Goal: Information Seeking & Learning: Learn about a topic

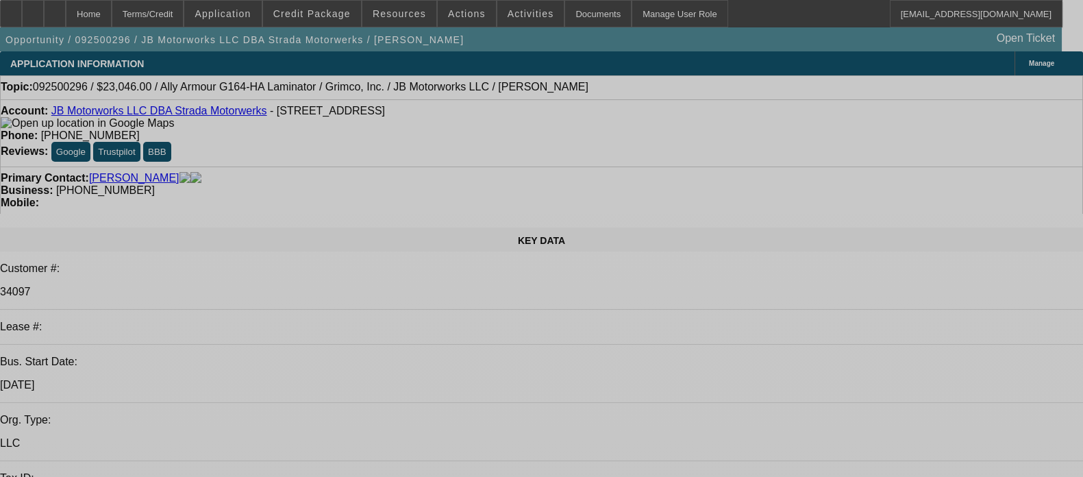
select select "0"
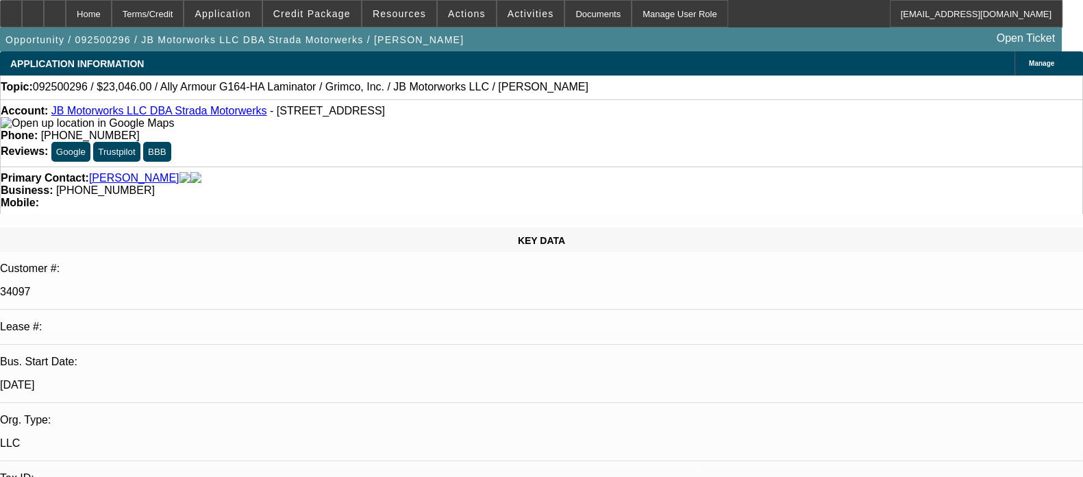
select select "0.1"
select select "2"
select select "0"
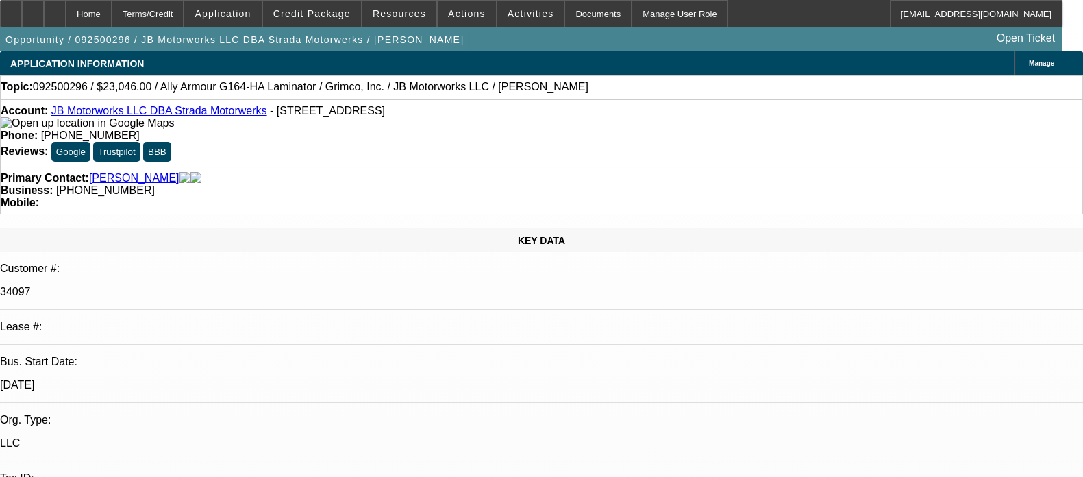
select select "0"
select select "1"
select select "3"
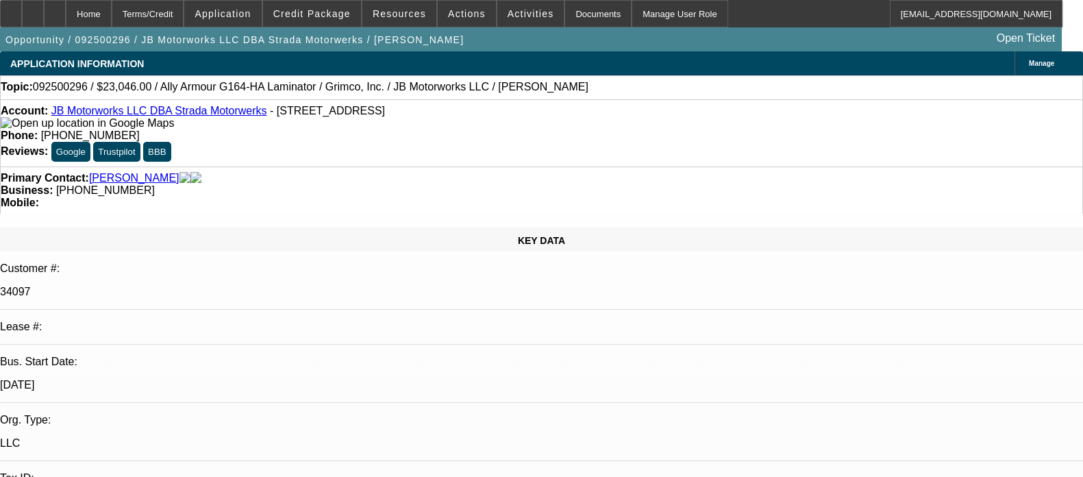
select select "4"
select select "1"
select select "2"
select select "6"
select select "1"
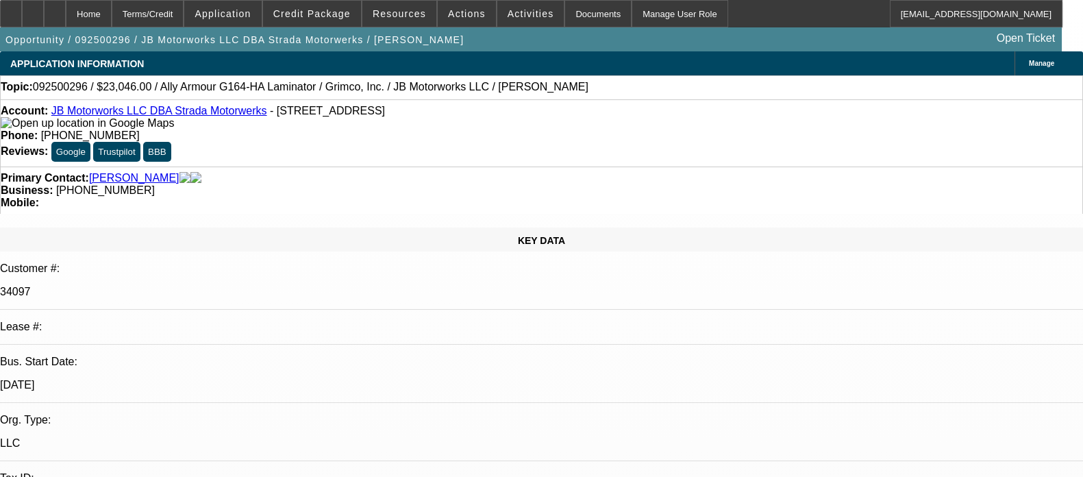
select select "3"
select select "6"
select select "1"
select select "3"
select select "6"
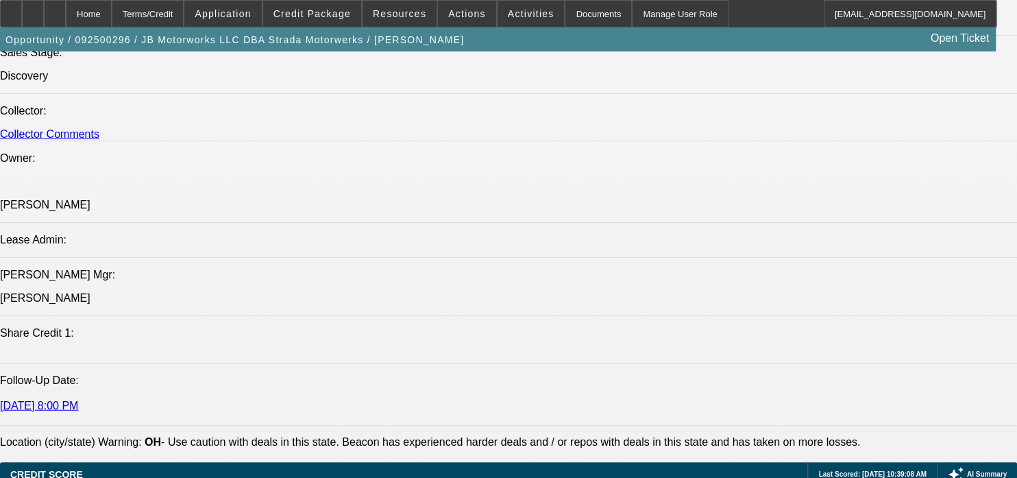
scroll to position [1641, 0]
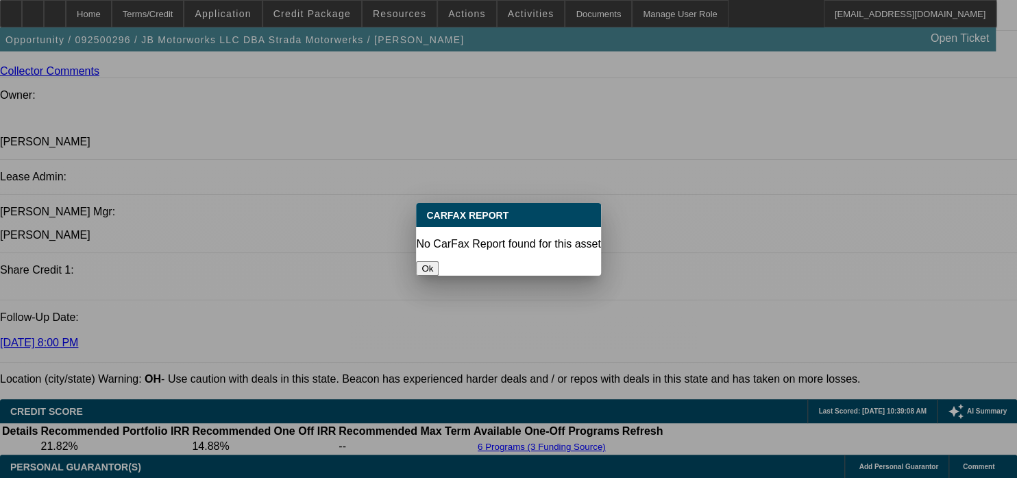
click at [439, 261] on button "Ok" at bounding box center [427, 268] width 23 height 14
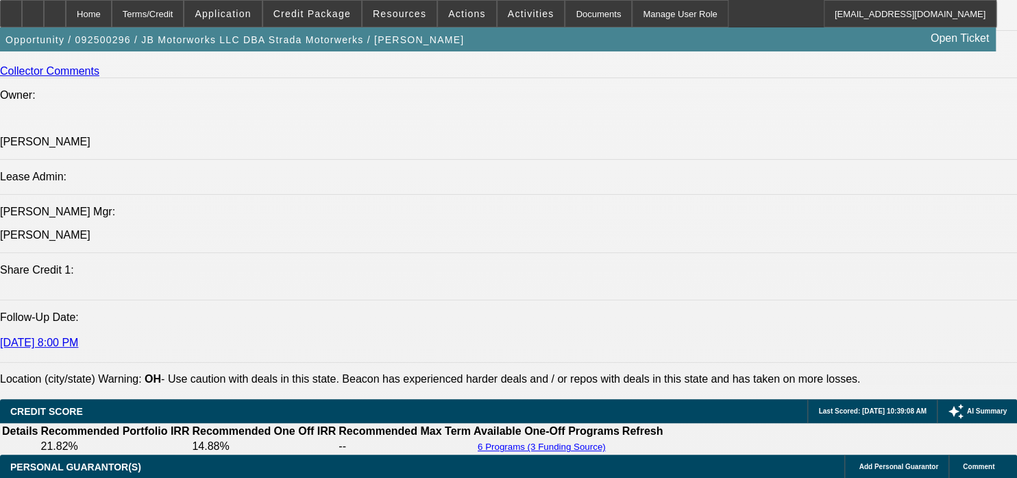
scroll to position [1641, 0]
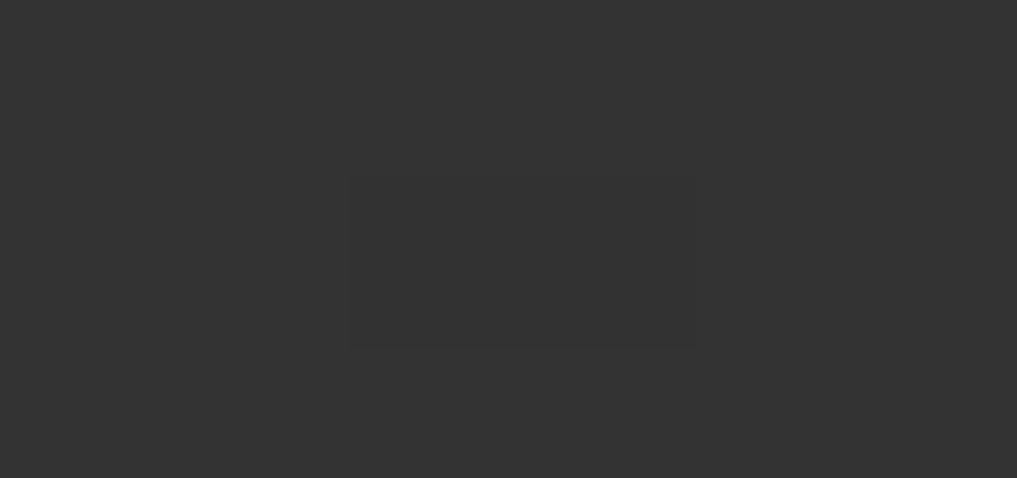
scroll to position [0, 0]
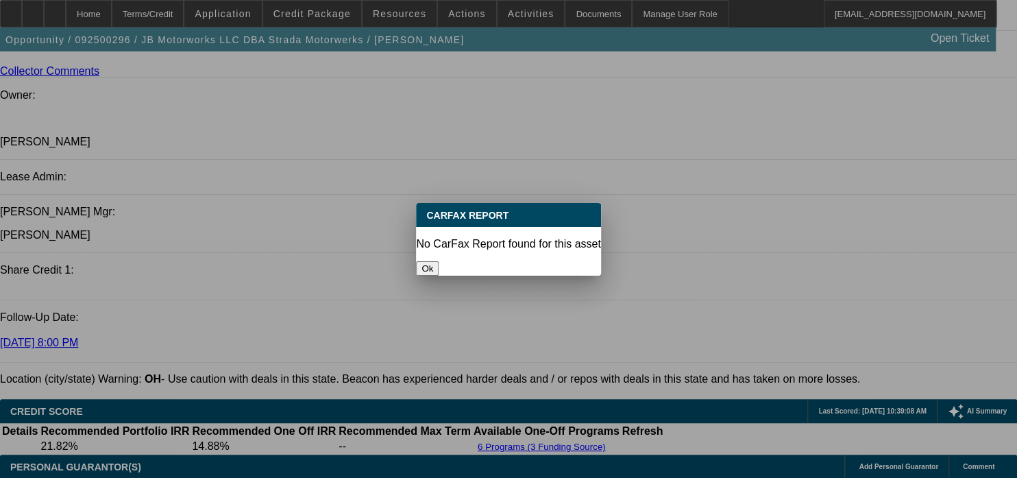
click at [439, 261] on button "Ok" at bounding box center [427, 268] width 23 height 14
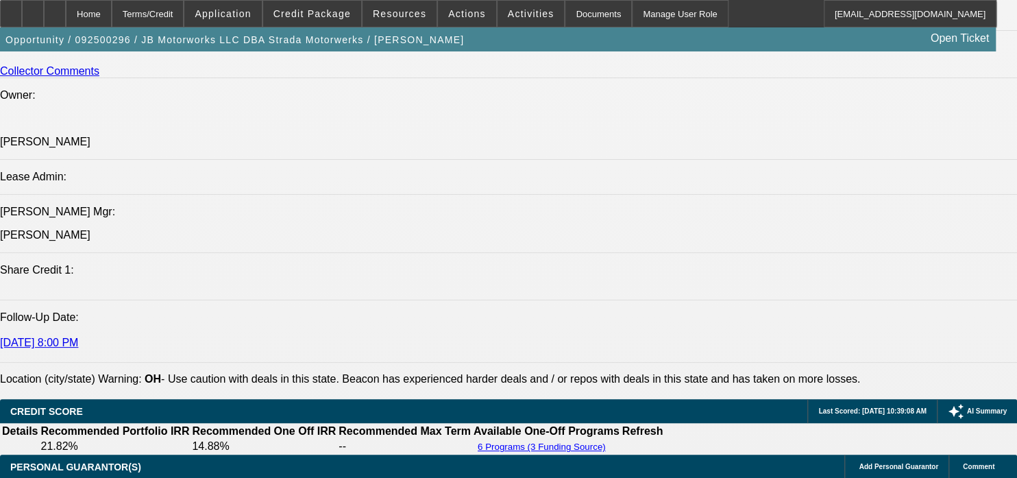
scroll to position [1641, 0]
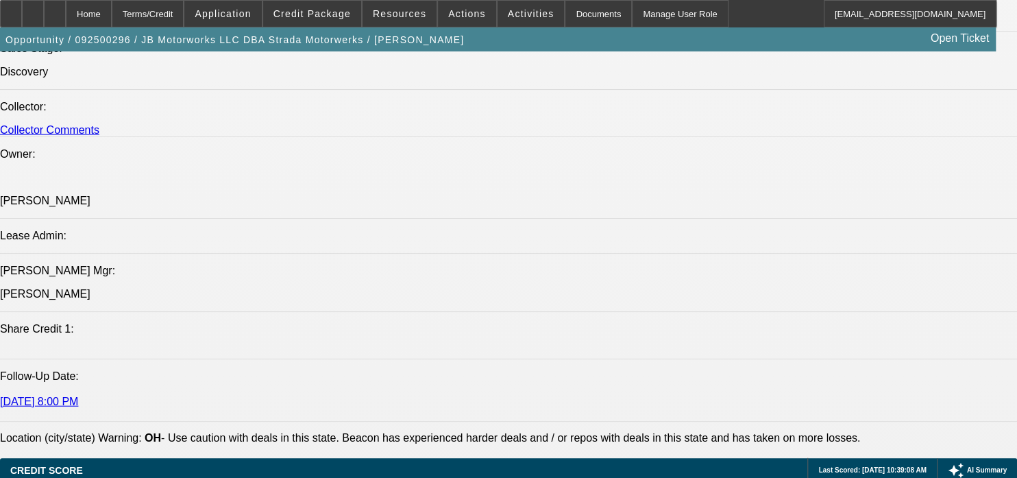
scroll to position [1645, 0]
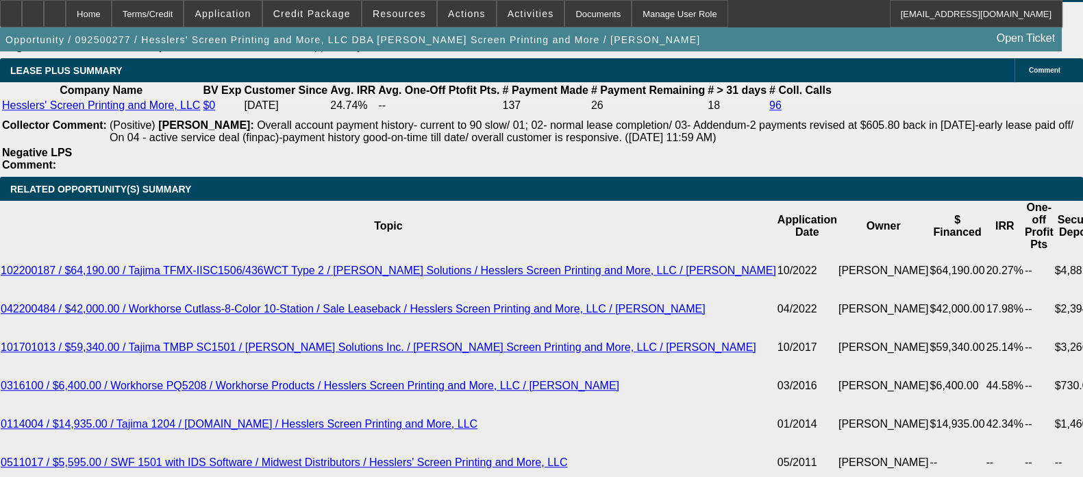
select select "0"
select select "2"
select select "0"
select select "2"
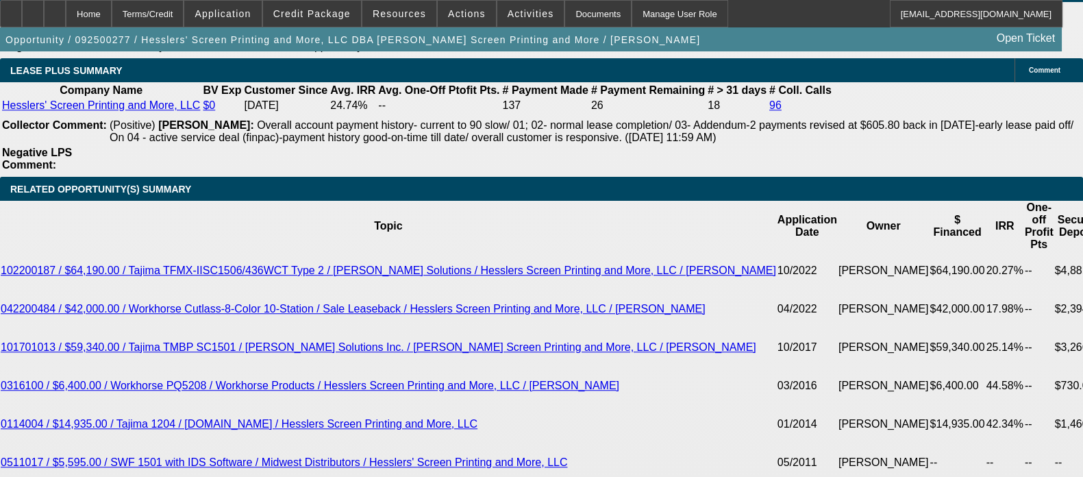
select select "0.1"
select select "0"
select select "2"
select select "0"
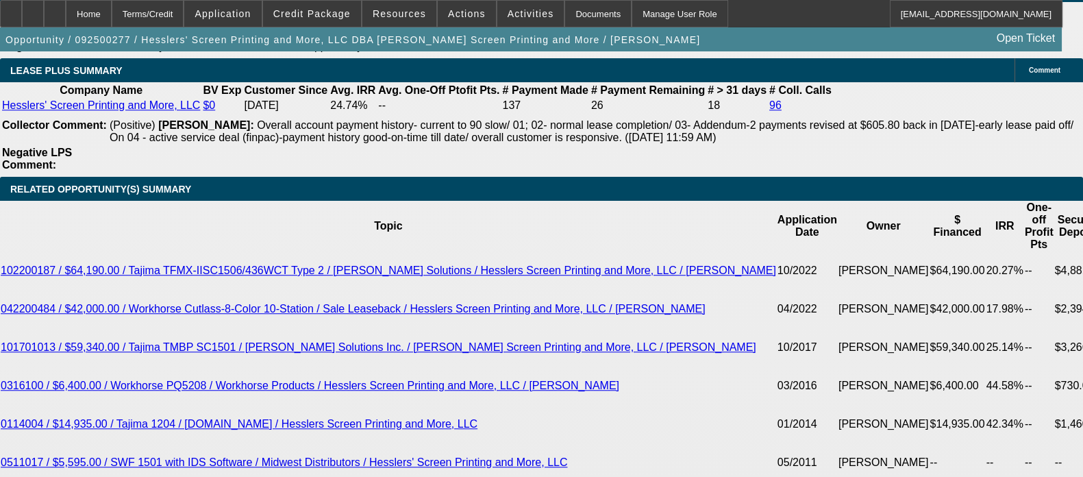
select select "2"
select select "0.1"
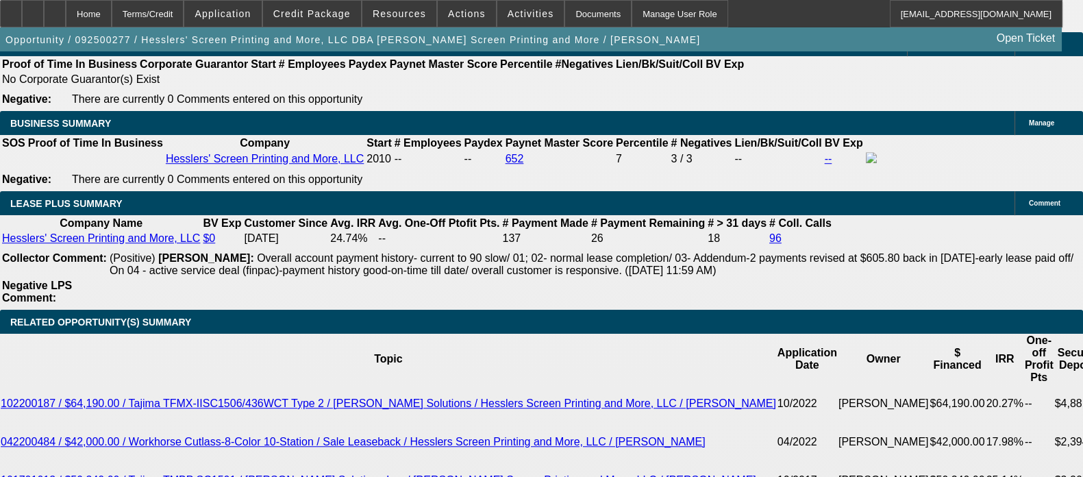
select select "1"
select select "2"
select select "1"
select select "2"
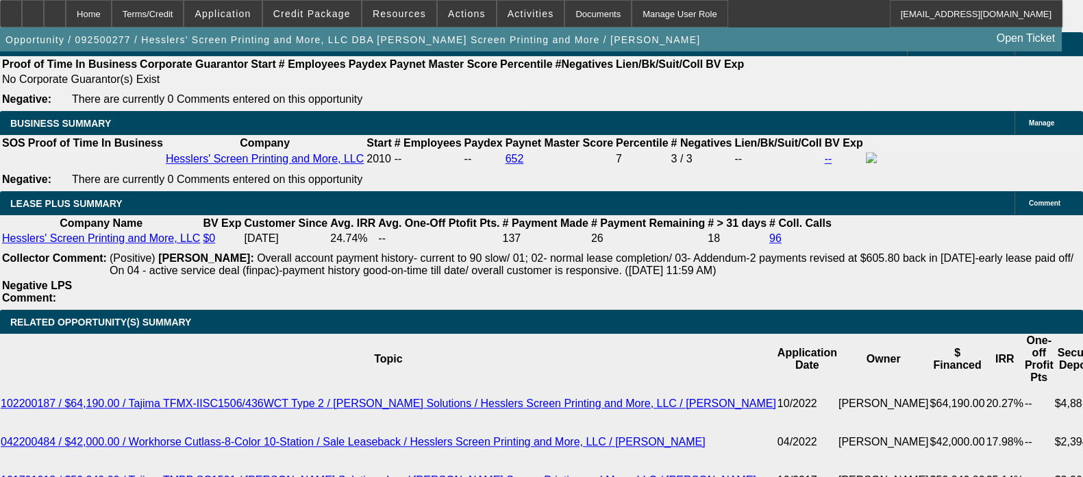
select select "4"
select select "1"
select select "2"
select select "1"
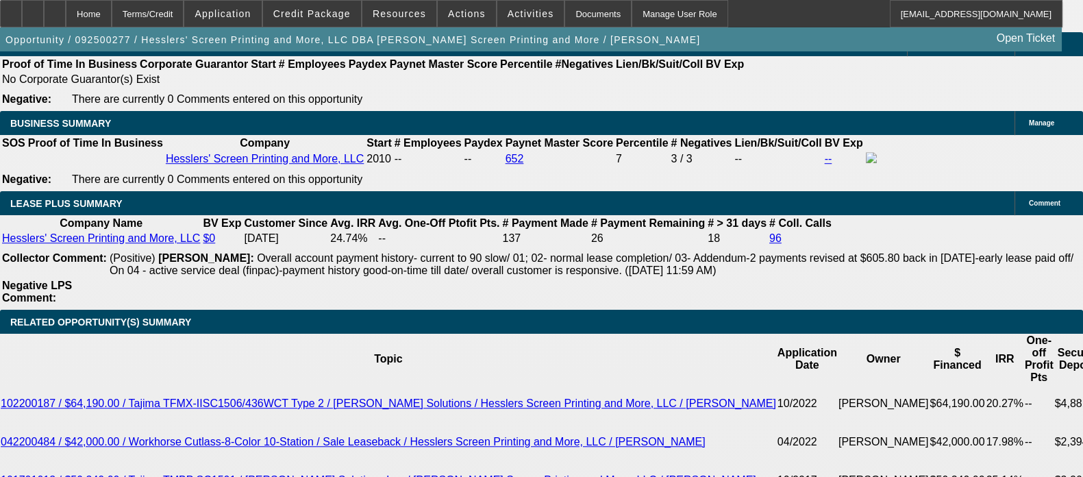
select select "2"
select select "4"
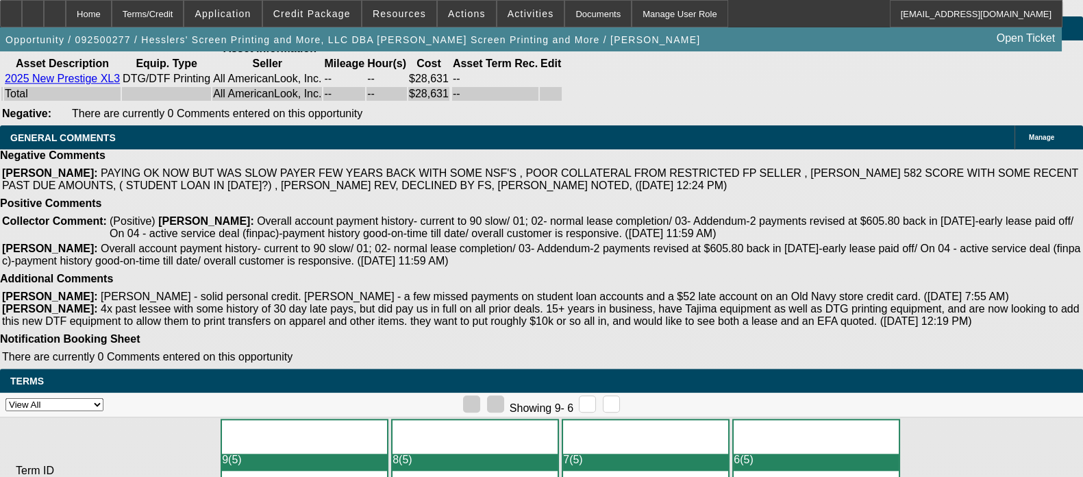
scroll to position [3690, 0]
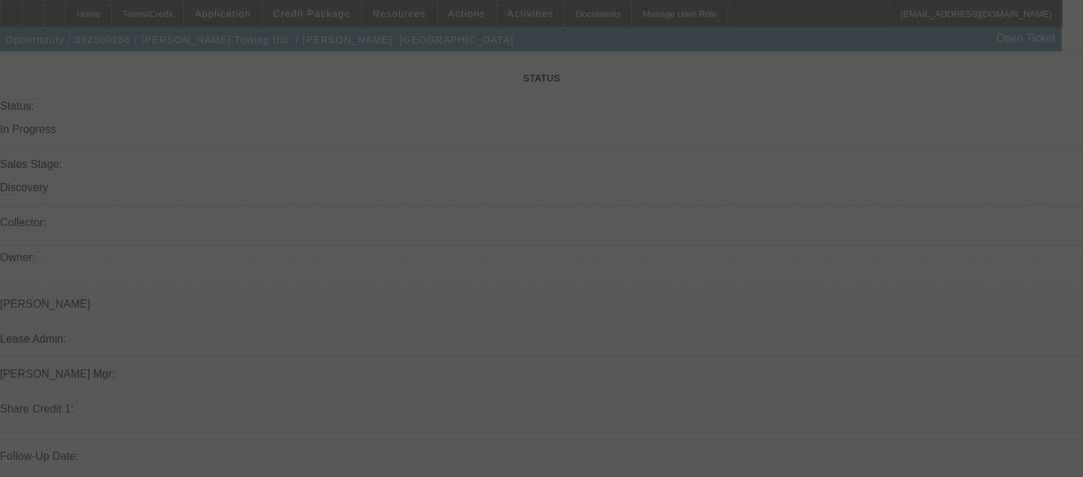
scroll to position [1506, 0]
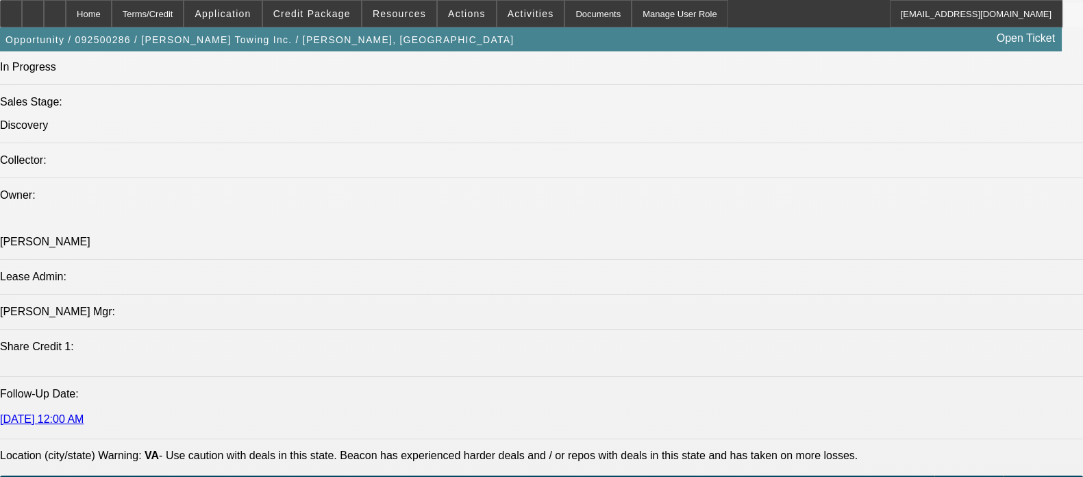
select select "0"
select select "2"
select select "0.1"
select select "4"
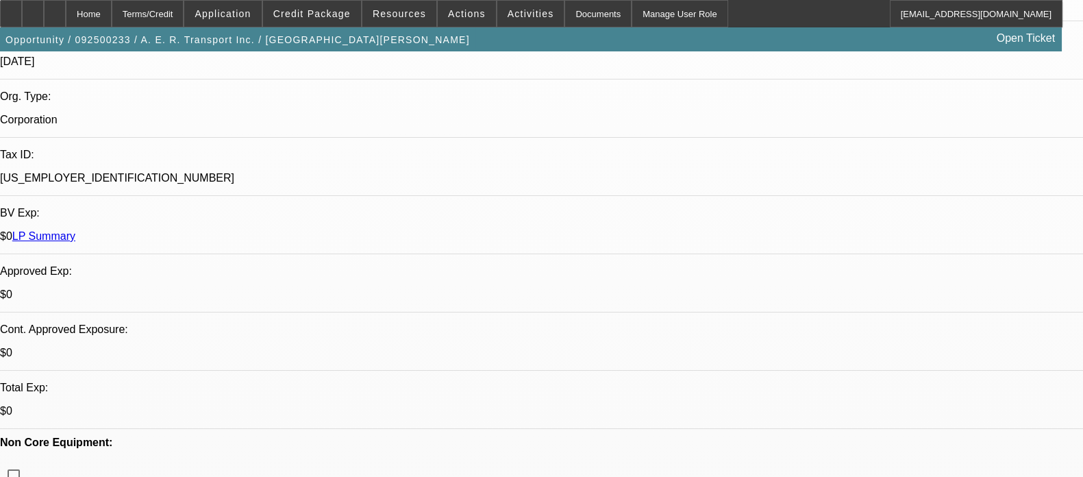
select select "0"
select select "2"
select select "0.1"
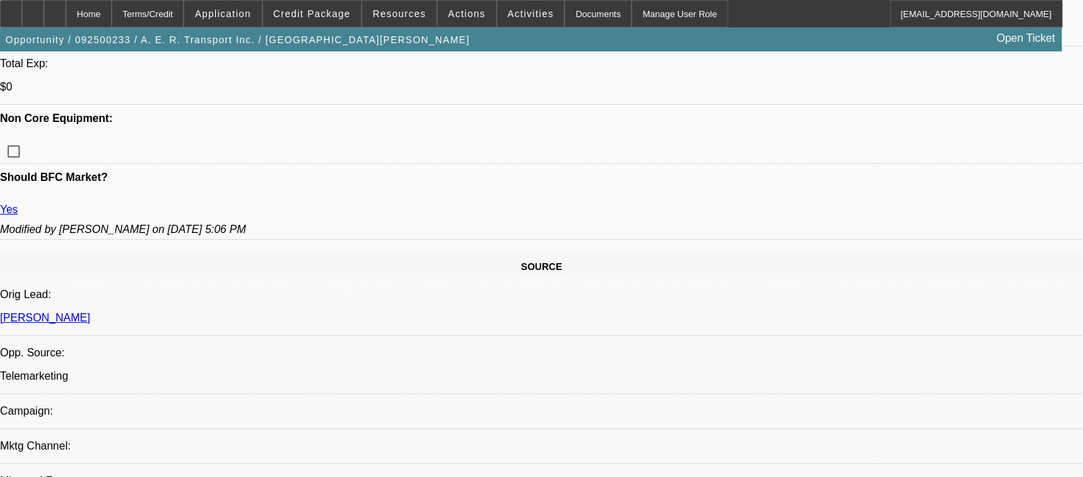
select select "1"
select select "2"
select select "4"
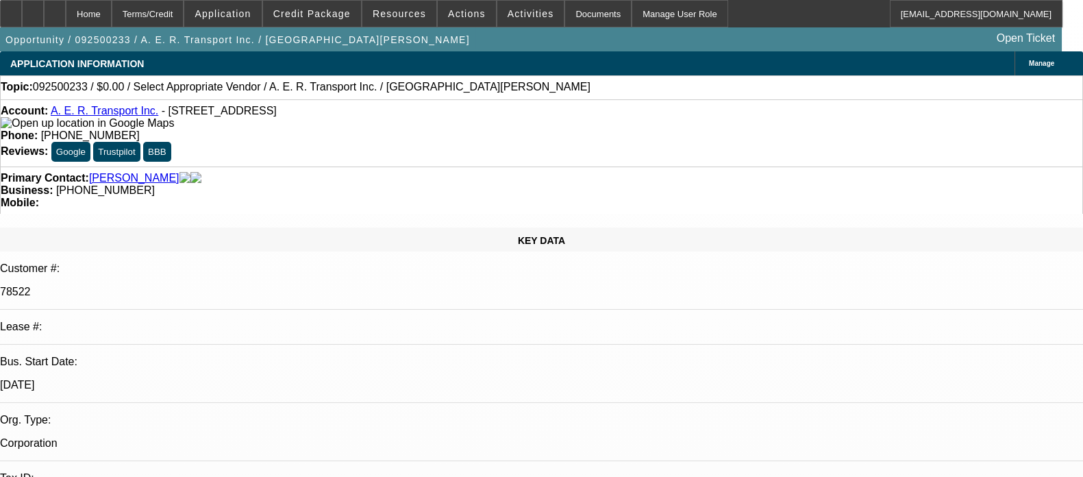
drag, startPoint x: 364, startPoint y: 273, endPoint x: 350, endPoint y: 97, distance: 176.7
click at [251, 13] on span "Application" at bounding box center [223, 13] width 56 height 11
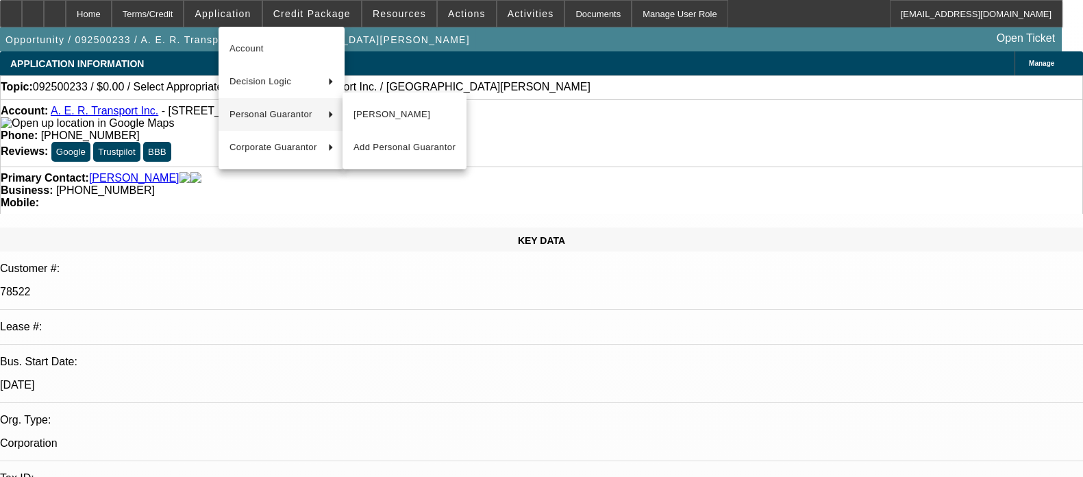
click at [507, 171] on div at bounding box center [541, 238] width 1083 height 477
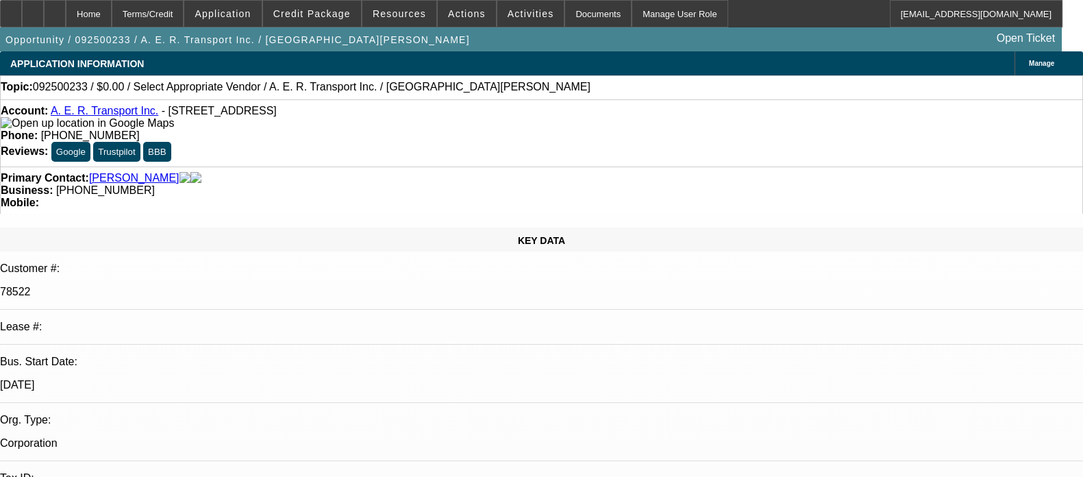
click at [90, 142] on button "Google" at bounding box center [70, 152] width 39 height 20
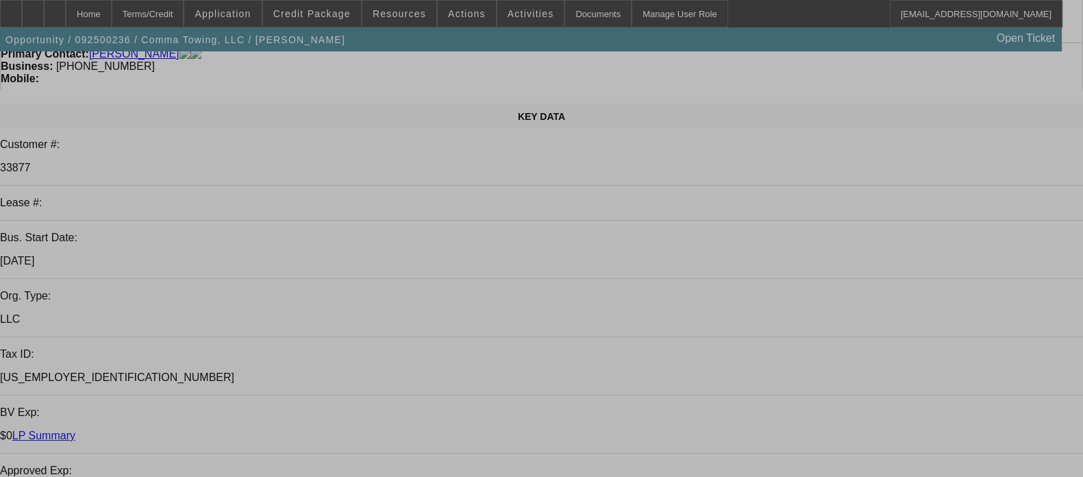
select select "0"
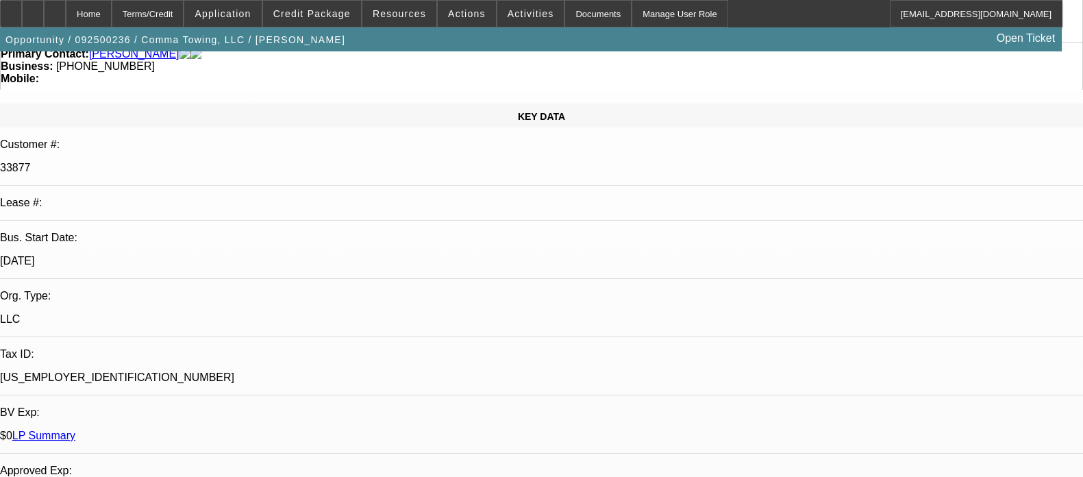
select select "0"
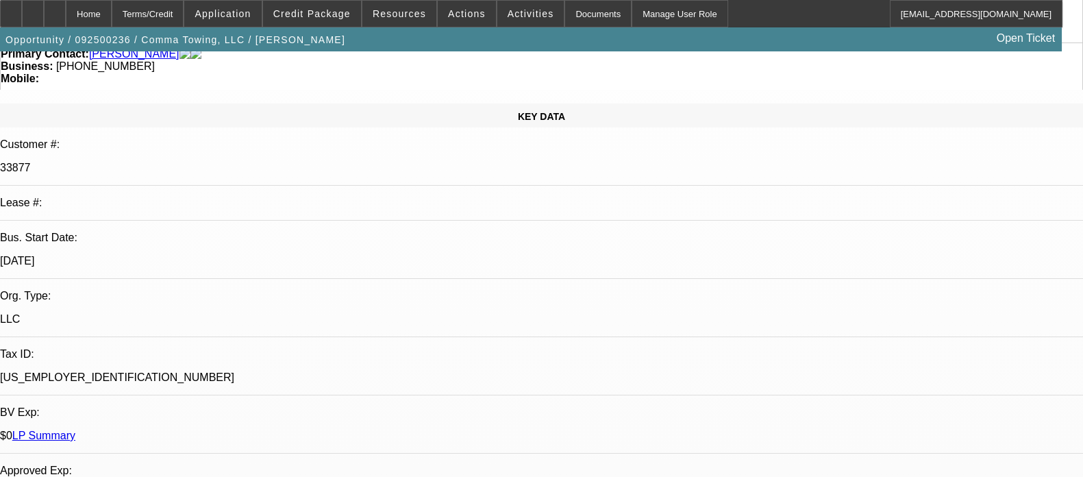
select select "0"
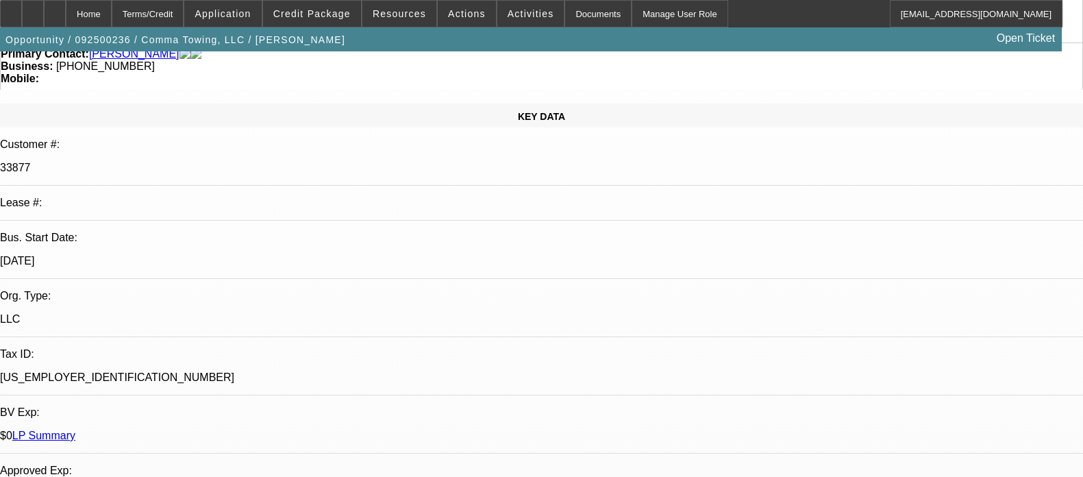
select select "0"
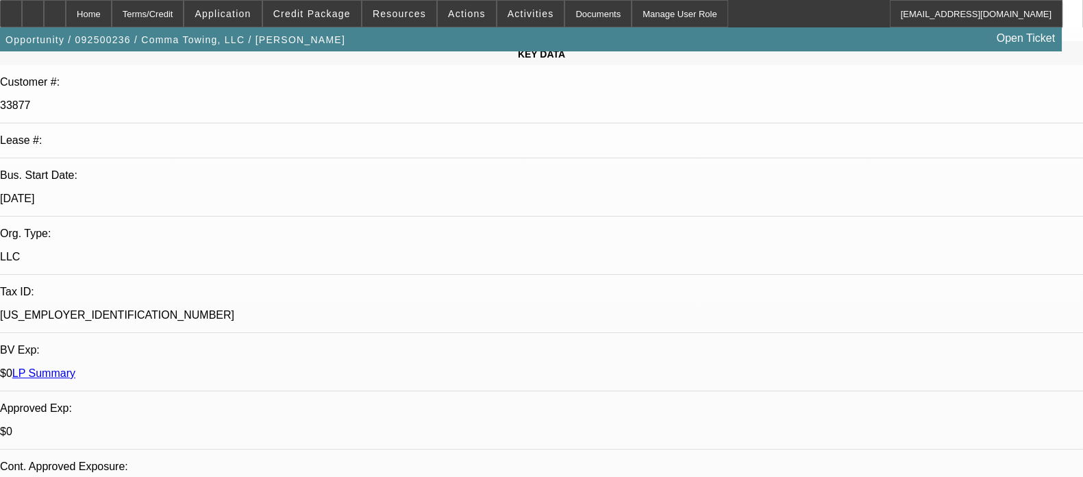
select select "1"
select select "6"
select select "1"
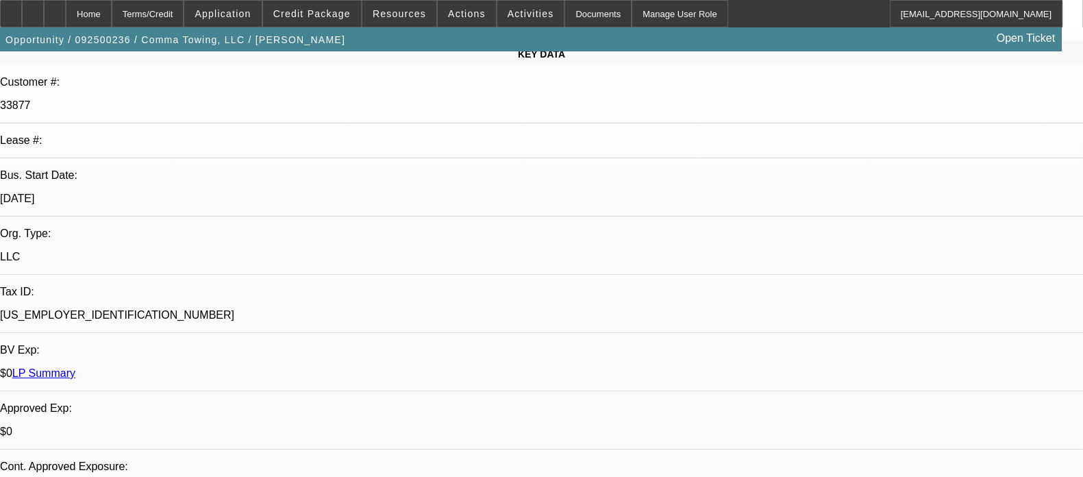
select select "6"
select select "1"
select select "6"
select select "1"
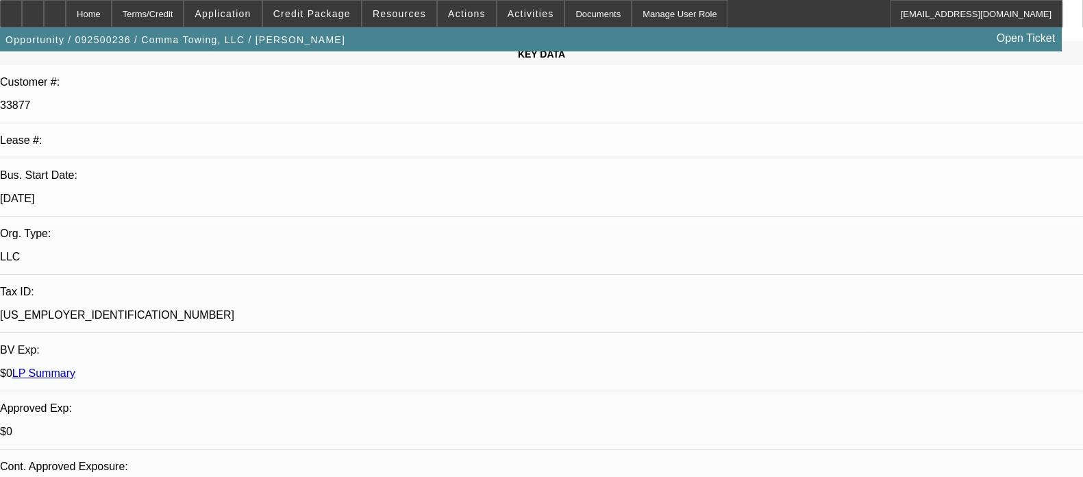
select select "3"
select select "6"
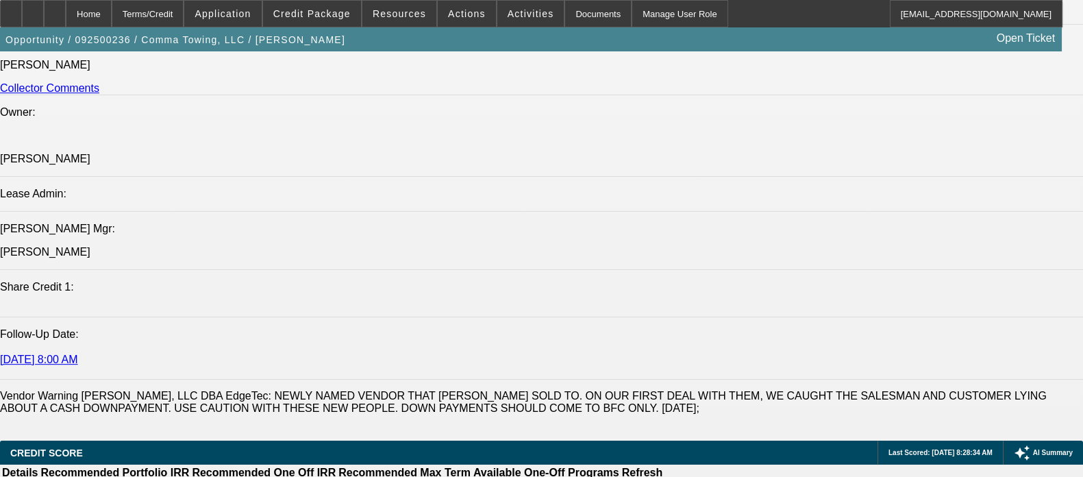
scroll to position [1756, 0]
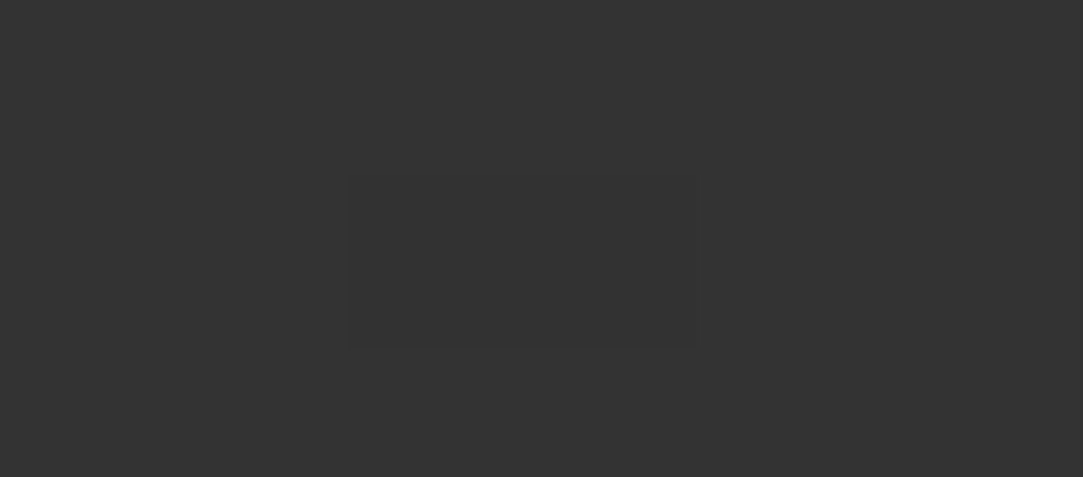
scroll to position [0, 0]
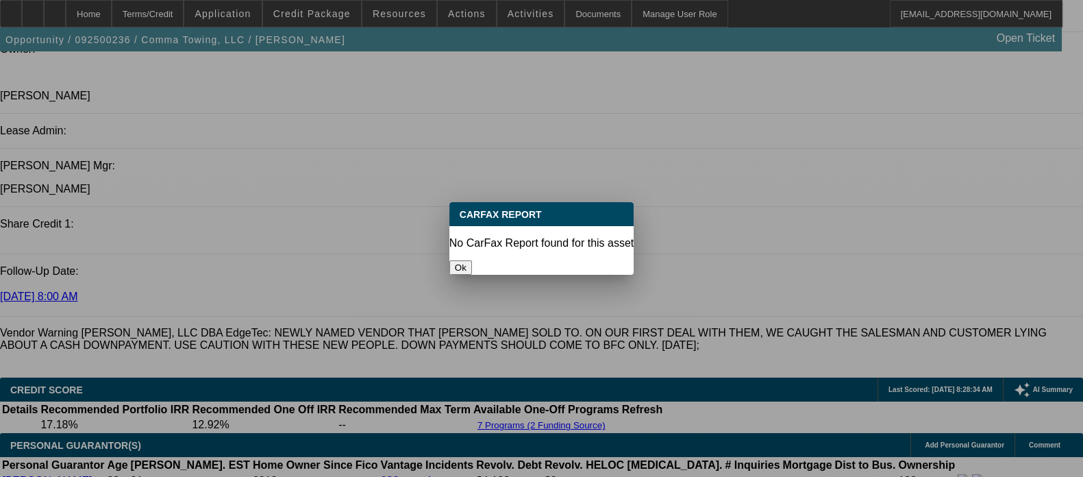
click at [472, 260] on button "Ok" at bounding box center [461, 267] width 23 height 14
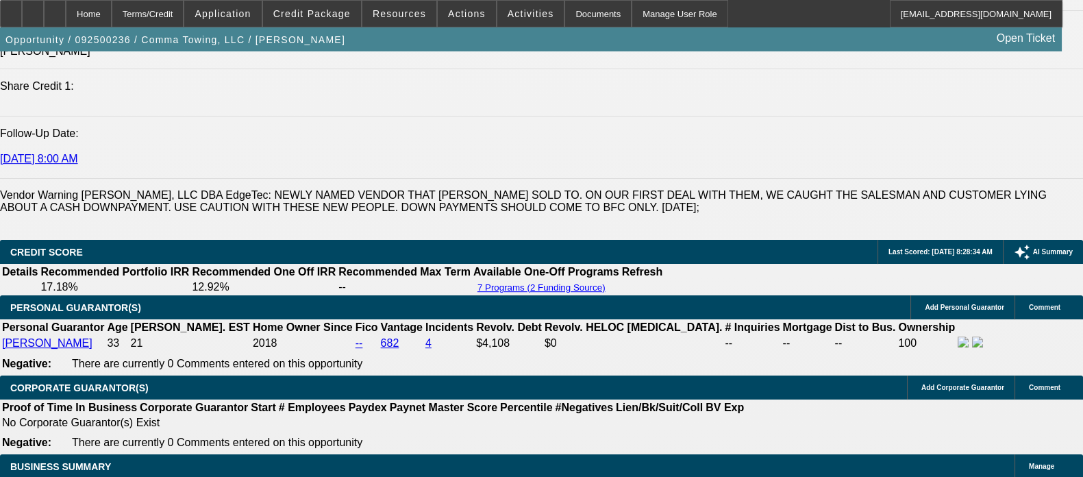
scroll to position [1820, 0]
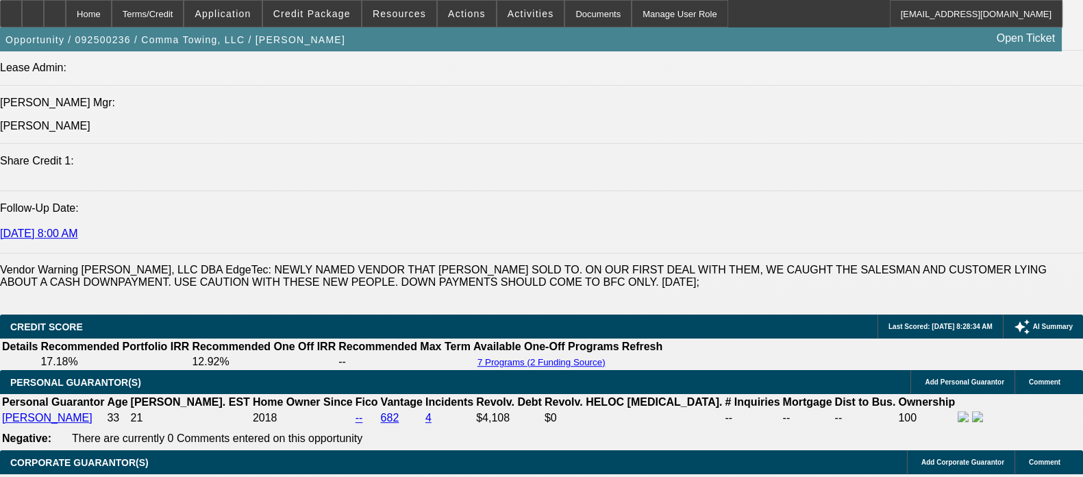
drag, startPoint x: 350, startPoint y: 195, endPoint x: 503, endPoint y: 193, distance: 152.8
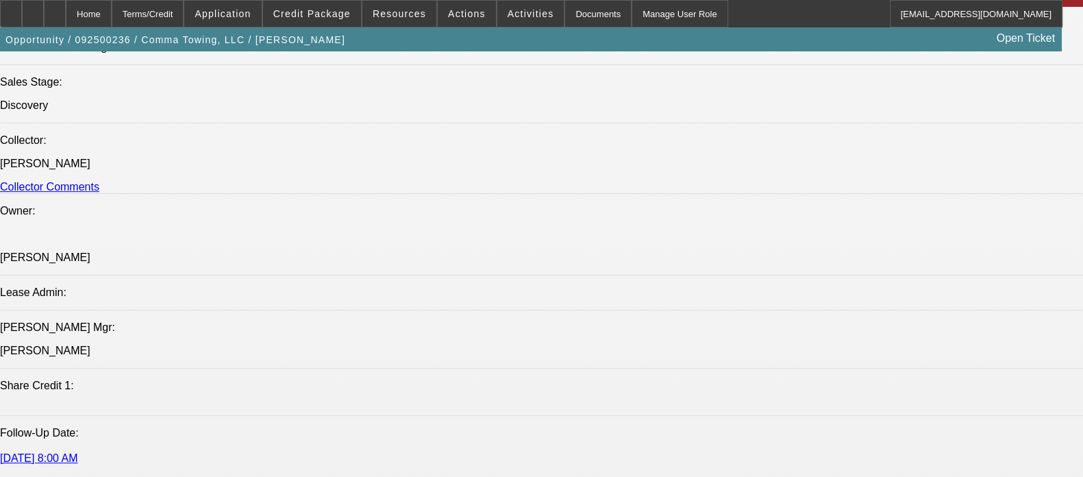
scroll to position [1590, 0]
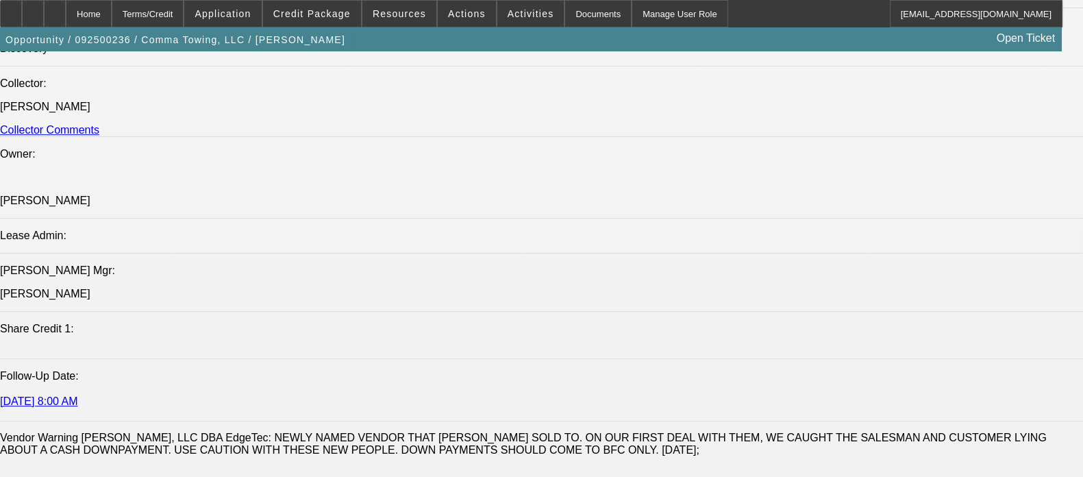
scroll to position [1715, 0]
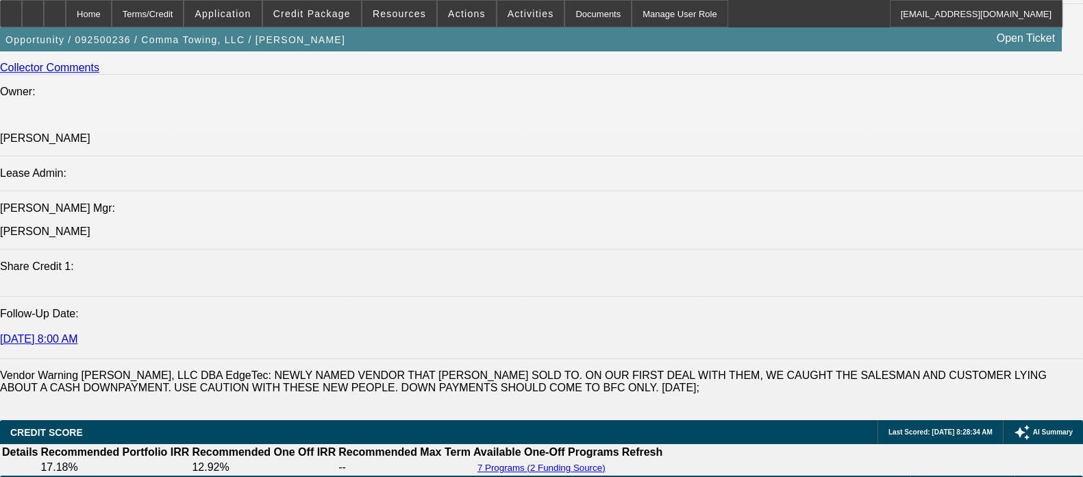
drag, startPoint x: 39, startPoint y: 298, endPoint x: 462, endPoint y: 292, distance: 422.9
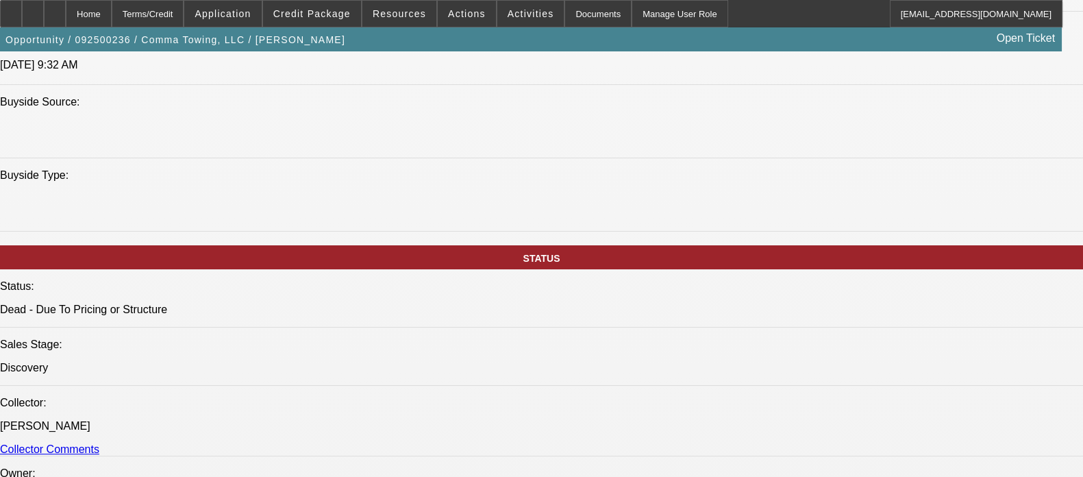
scroll to position [874, 0]
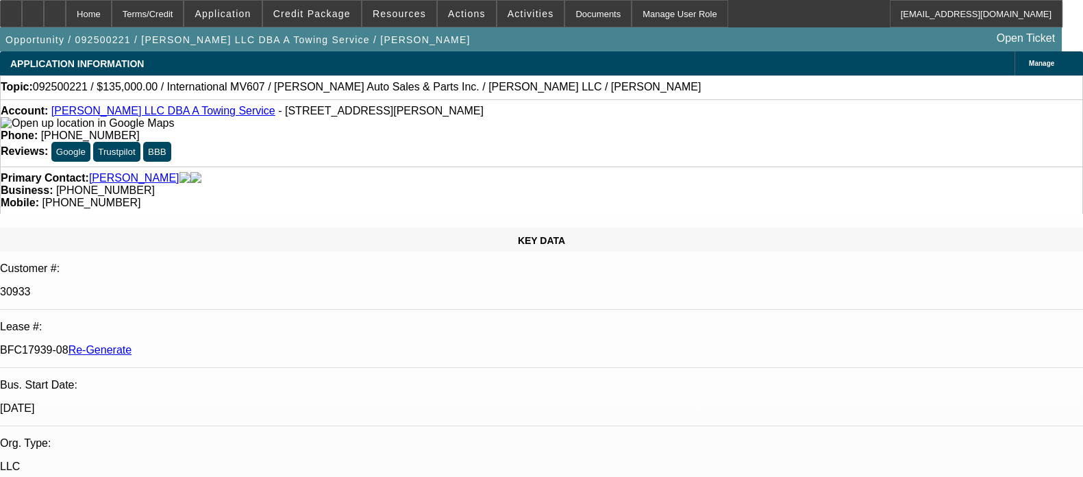
select select "0"
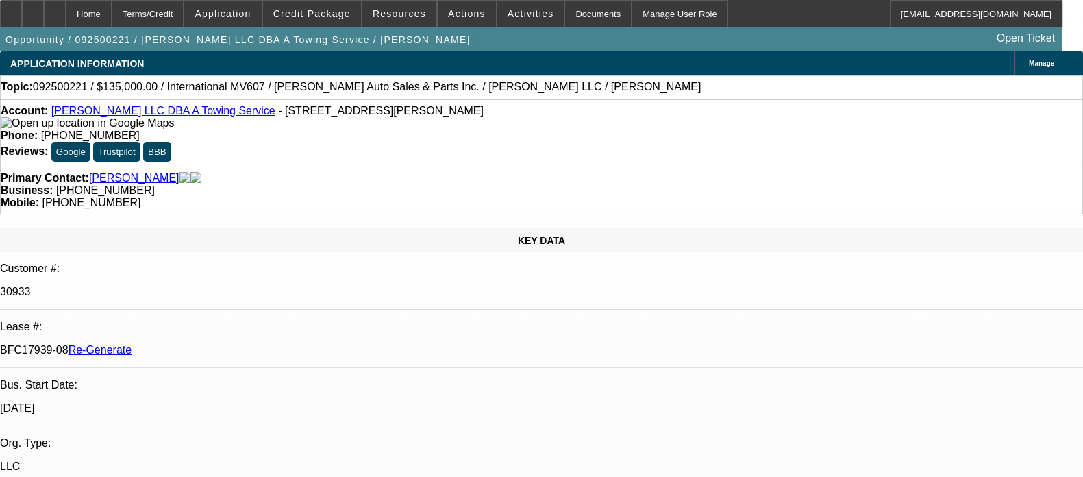
select select "0"
select select "1"
select select "2"
select select "6"
select select "1"
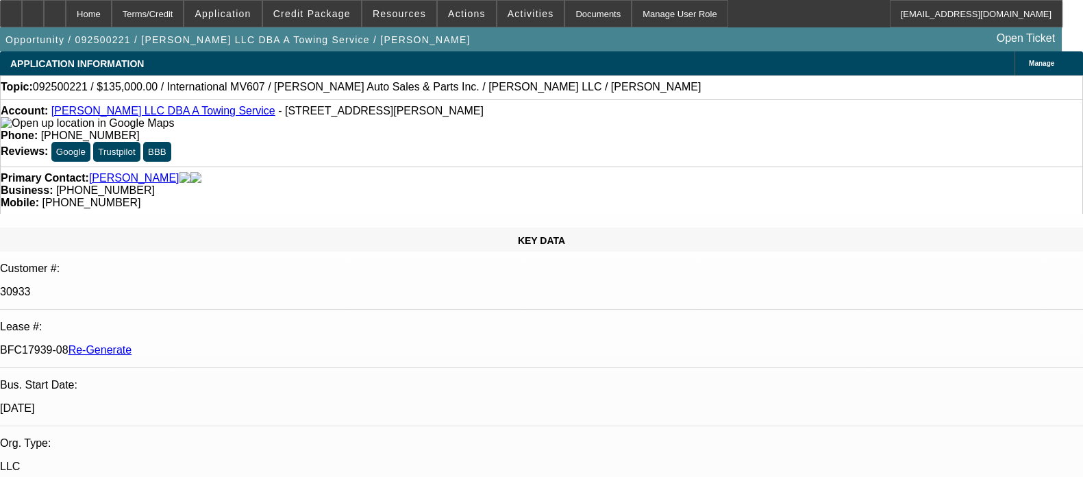
select select "2"
select select "6"
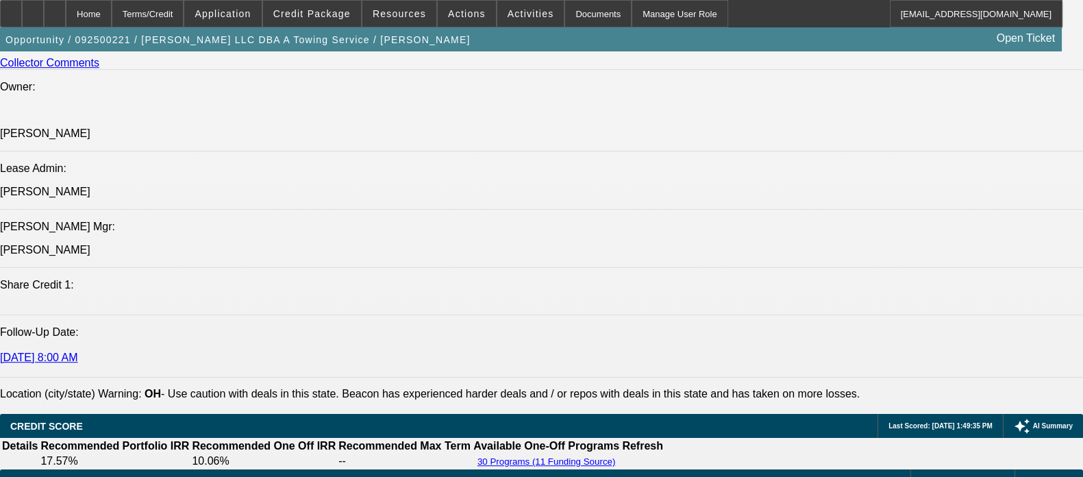
scroll to position [1758, 0]
